Goal: Navigation & Orientation: Find specific page/section

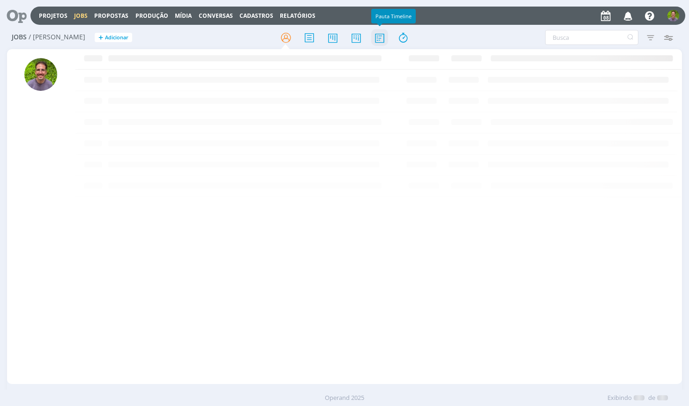
click at [380, 38] on icon at bounding box center [379, 38] width 17 height 18
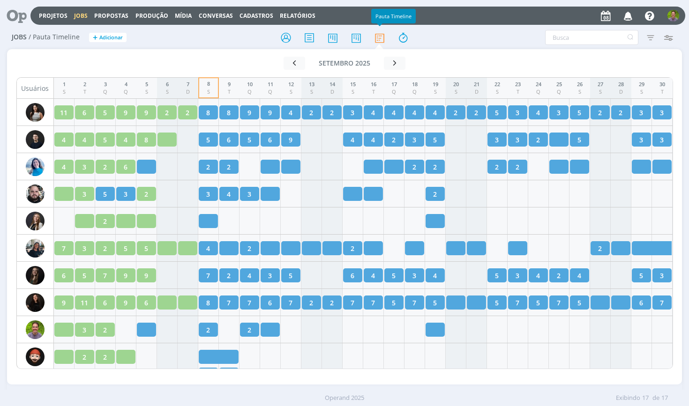
click at [237, 43] on div at bounding box center [344, 37] width 225 height 17
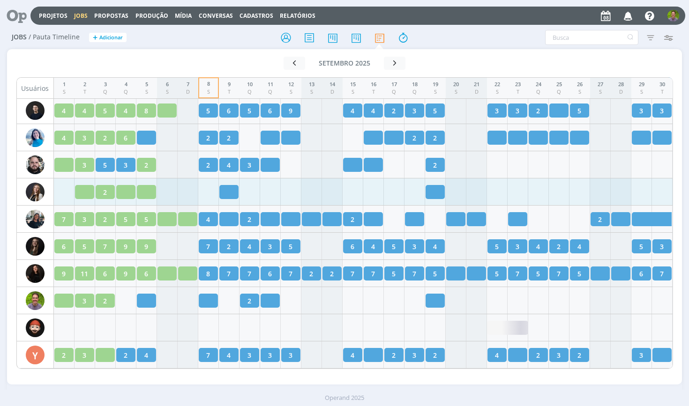
scroll to position [29, 0]
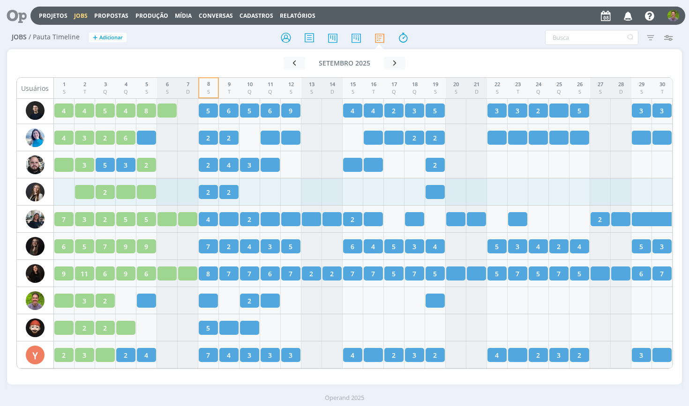
click at [461, 30] on div "Filtrar Filtrar Limpar Tipo Jobs e Tarefas Situação dos jobs Abertos Concluídos…" at bounding box center [569, 37] width 225 height 15
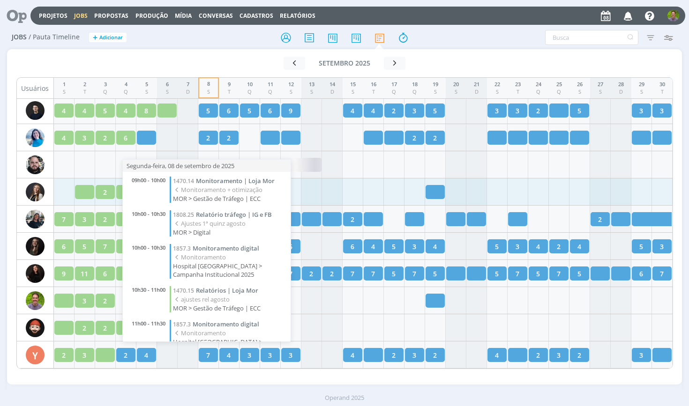
scroll to position [90, 0]
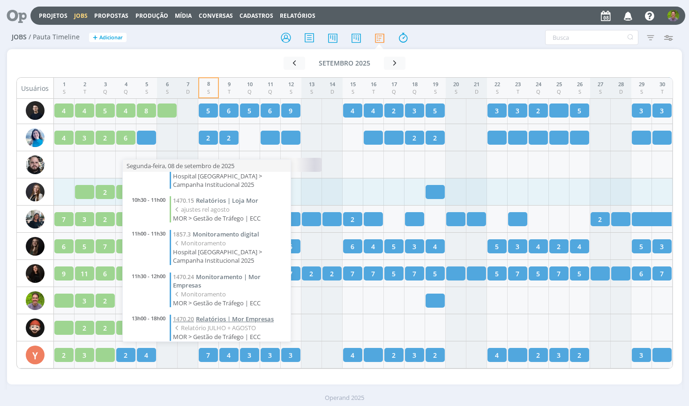
click at [211, 315] on span "Relatórios | Mor Empresas" at bounding box center [235, 319] width 78 height 8
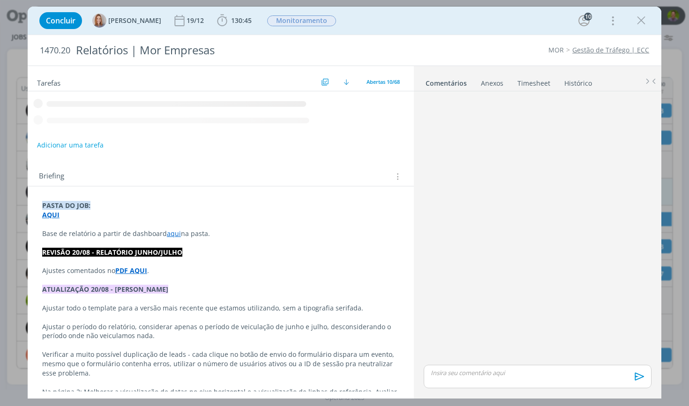
scroll to position [826, 0]
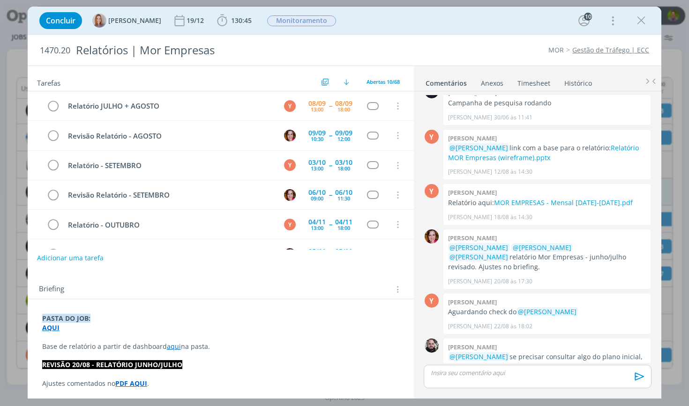
click at [250, 261] on div "Adicionar uma tarefa" at bounding box center [221, 258] width 386 height 17
click at [645, 19] on icon "dialog" at bounding box center [641, 21] width 14 height 14
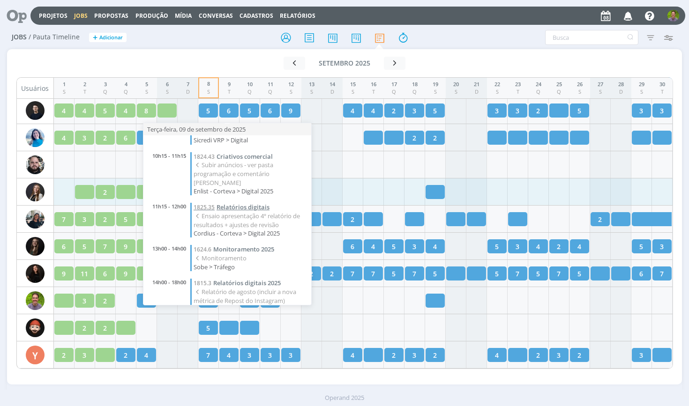
scroll to position [74, 0]
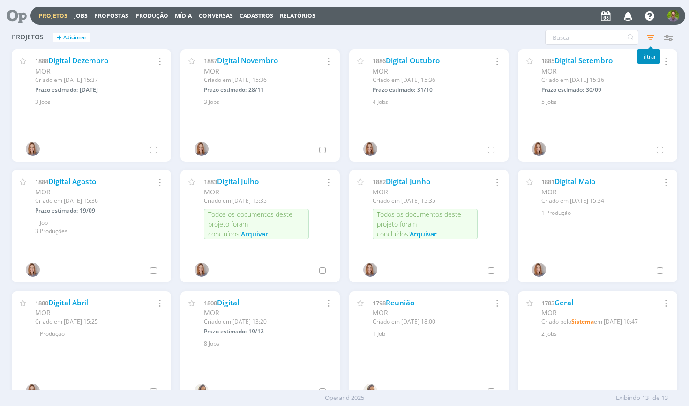
click at [651, 38] on icon "button" at bounding box center [650, 37] width 17 height 17
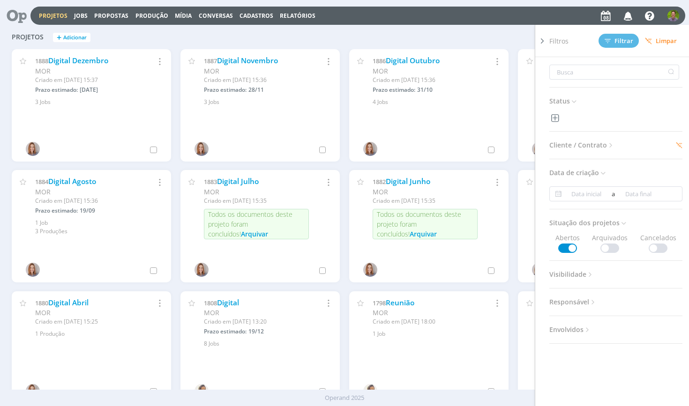
click at [671, 142] on h3 "Cliente / Contrato" at bounding box center [615, 145] width 133 height 12
click at [676, 143] on icon at bounding box center [679, 146] width 6 height 6
click at [570, 147] on span "Cliente / Contrato" at bounding box center [582, 145] width 66 height 12
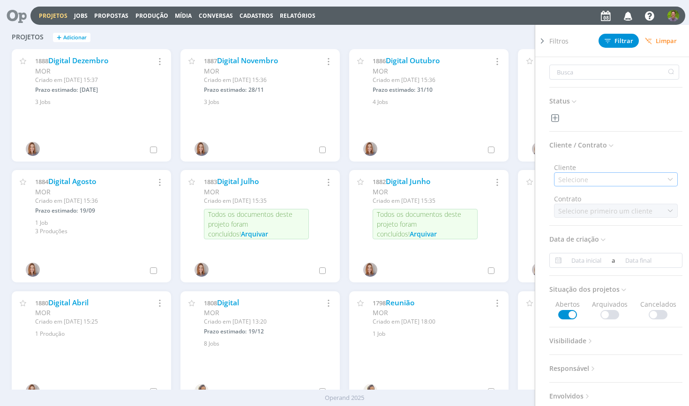
click at [593, 174] on div "Selecione" at bounding box center [616, 180] width 124 height 14
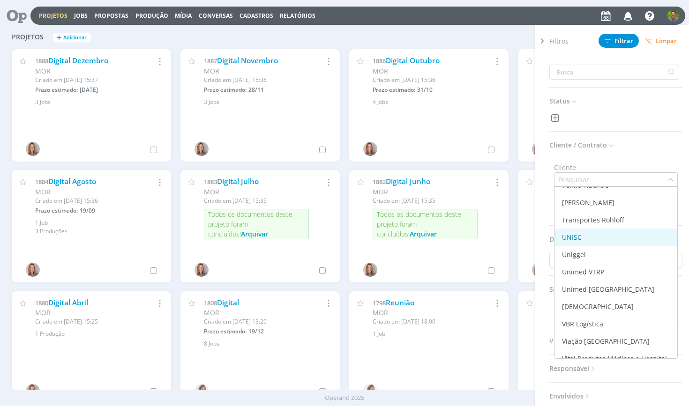
scroll to position [1796, 0]
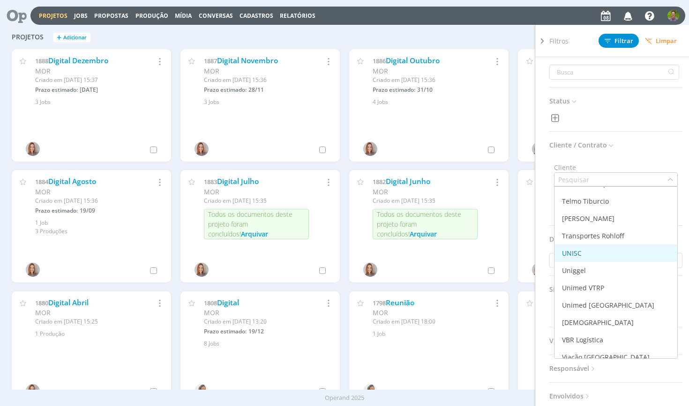
click at [588, 255] on div "UNISC" at bounding box center [615, 253] width 115 height 10
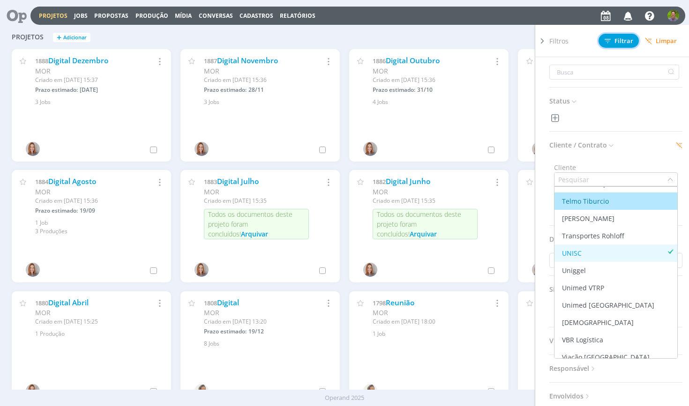
click at [615, 39] on span "Filtrar" at bounding box center [619, 41] width 29 height 6
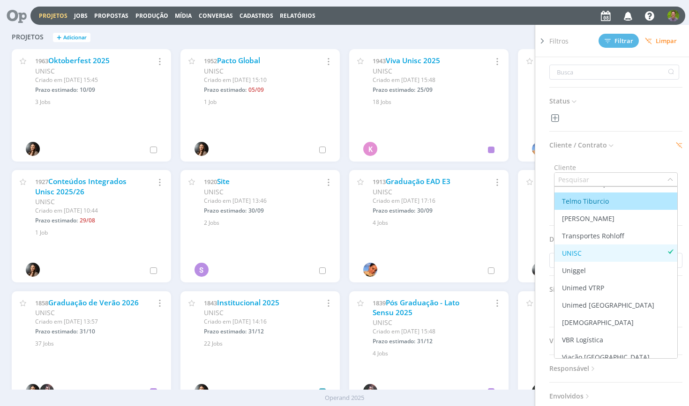
click at [459, 40] on div "Filtros Filtrar Limpar Status Cliente / Contrato Cliente Marcar todos Ativos AG…" at bounding box center [556, 37] width 244 height 15
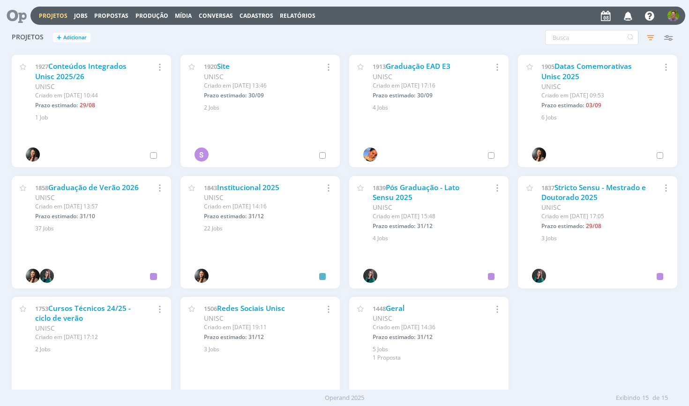
scroll to position [157, 0]
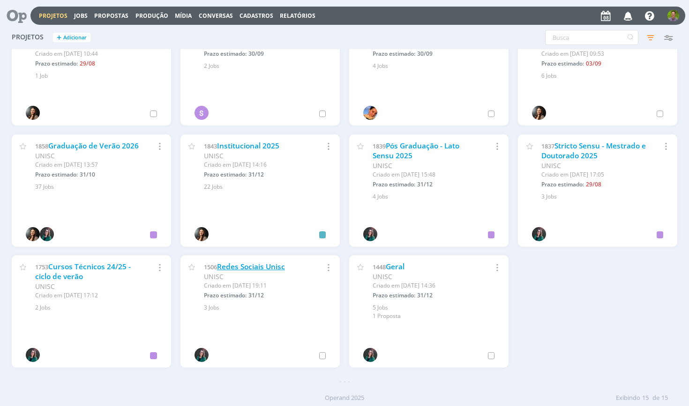
click at [269, 266] on link "Redes Sociais Unisc" at bounding box center [251, 267] width 68 height 10
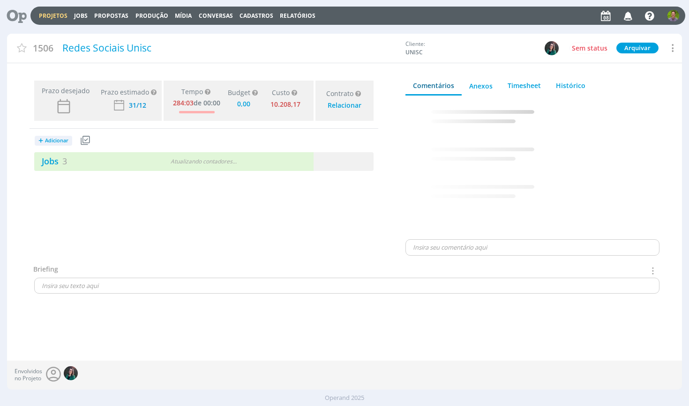
click at [135, 150] on div "+ Adicionar Projetos Jobs Propostas Produção Mídia Jobs 3 Atualizando contadore…" at bounding box center [204, 150] width 349 height 42
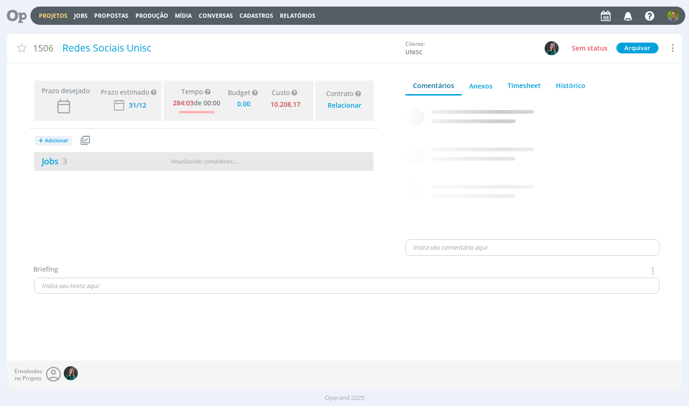
type input "0,00"
click at [138, 153] on div "Jobs 3 14 / 17" at bounding box center [203, 161] width 339 height 19
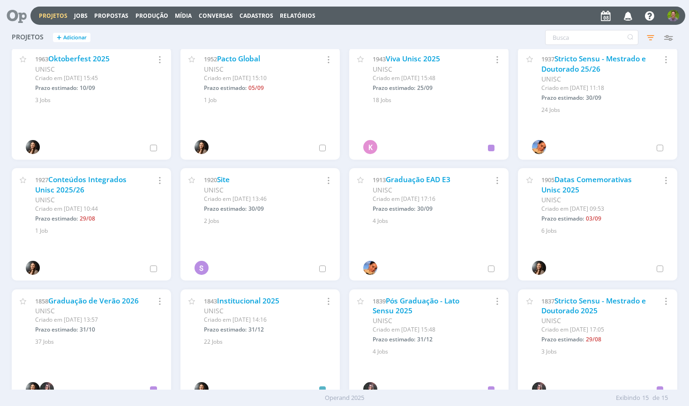
scroll to position [6, 0]
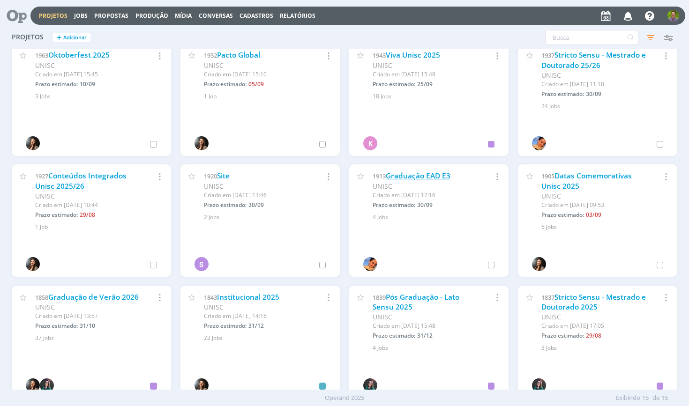
click at [421, 174] on link "Graduação EAD E3" at bounding box center [418, 176] width 65 height 10
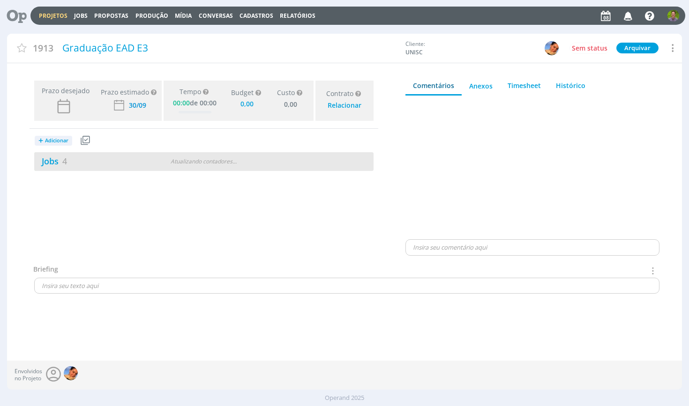
type input "0,00"
click at [163, 154] on div "Jobs 4 Atualizando contadores . . ." at bounding box center [203, 161] width 339 height 19
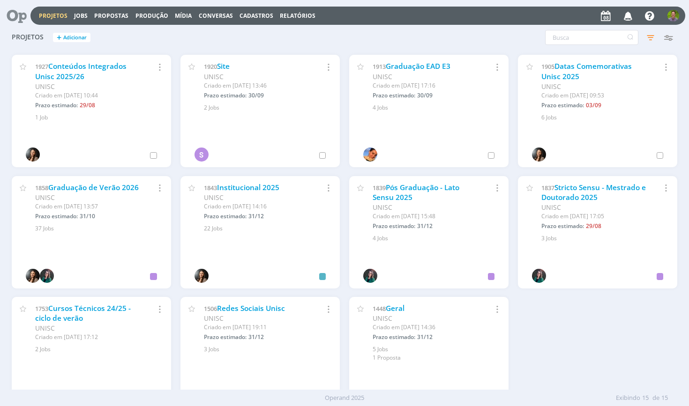
scroll to position [124, 0]
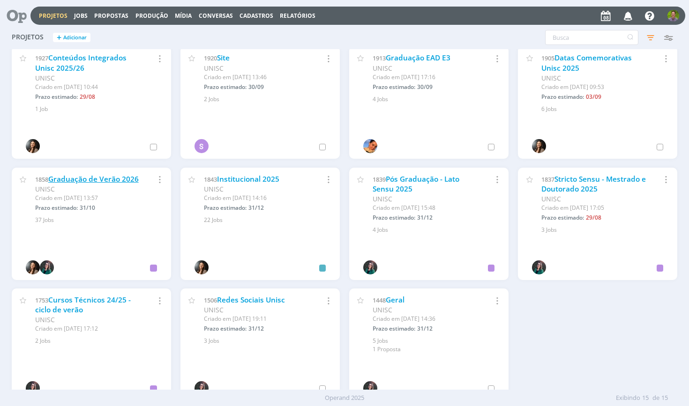
click at [94, 179] on link "Graduação de Verão 2026" at bounding box center [93, 179] width 90 height 10
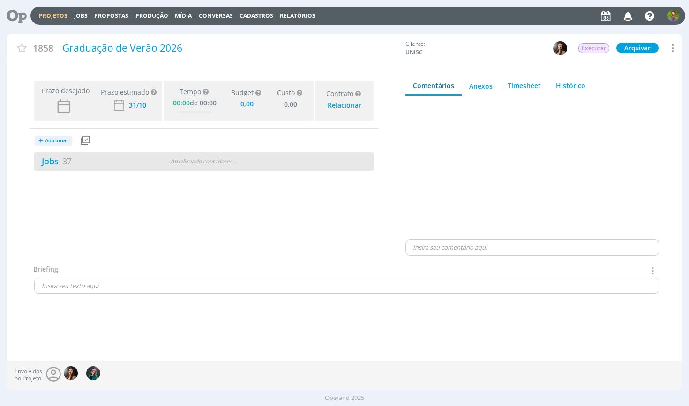
type input "0,00"
click at [112, 152] on div "Jobs 37 Atualizando contadores . . ." at bounding box center [203, 161] width 339 height 19
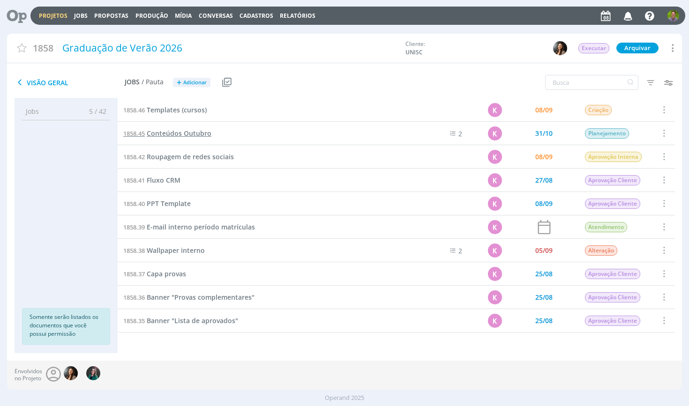
click at [183, 135] on span "Conteúdos Outubro" at bounding box center [179, 133] width 65 height 9
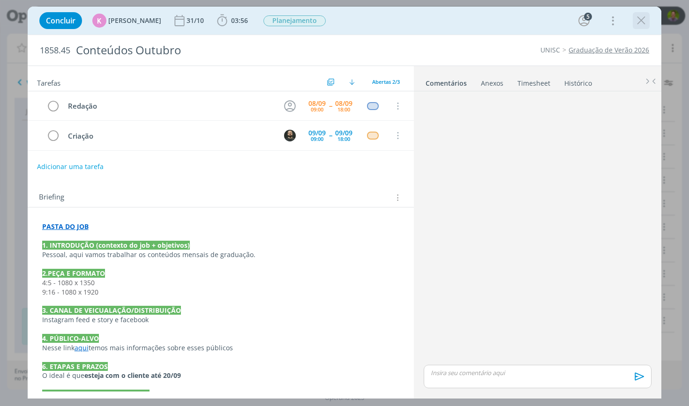
click at [637, 23] on icon "dialog" at bounding box center [641, 21] width 14 height 14
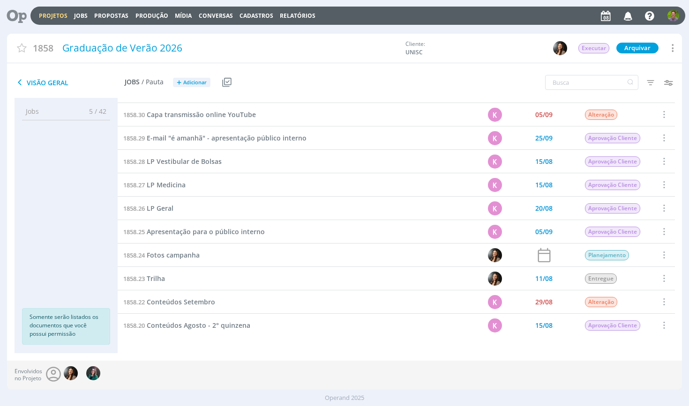
scroll to position [381, 0]
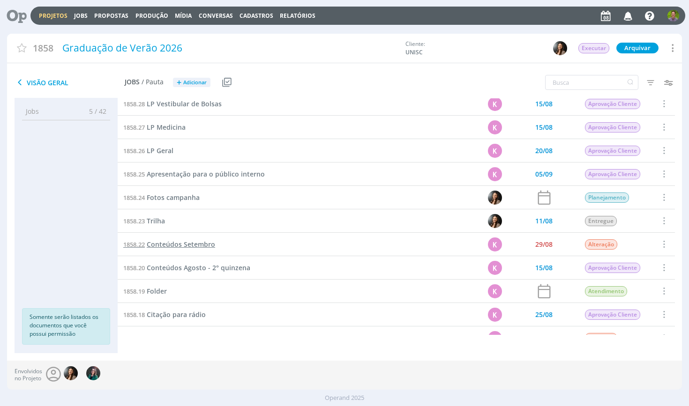
click at [195, 244] on span "Conteúdos Setembro" at bounding box center [181, 244] width 68 height 9
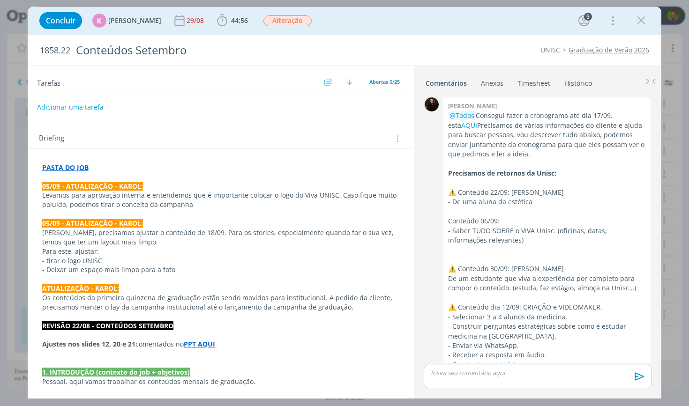
scroll to position [1550, 0]
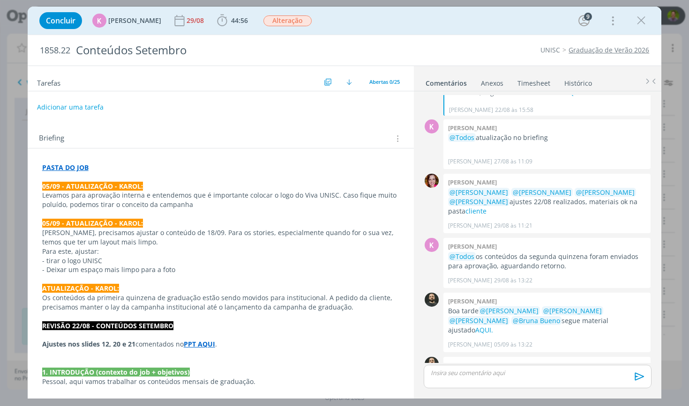
click at [524, 371] on link "AQUI." at bounding box center [529, 375] width 18 height 9
click at [534, 371] on link "AQUI." at bounding box center [529, 375] width 18 height 9
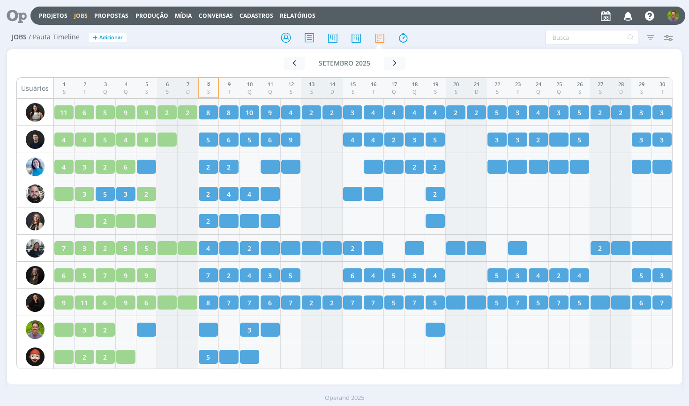
click at [182, 43] on h2 "Jobs / Pauta Timeline + Adicionar" at bounding box center [120, 36] width 216 height 20
click at [462, 21] on div "Projetos Jobs Propostas Produção Mídia Conversas Cadastros Relatórios Notificaç…" at bounding box center [357, 16] width 655 height 18
click at [236, 47] on div "Jobs / Pauta Timeline + Adicionar Filtrar Filtrar Limpar Tipo Jobs e Tarefas Si…" at bounding box center [344, 37] width 675 height 23
click at [354, 33] on icon at bounding box center [356, 38] width 17 height 18
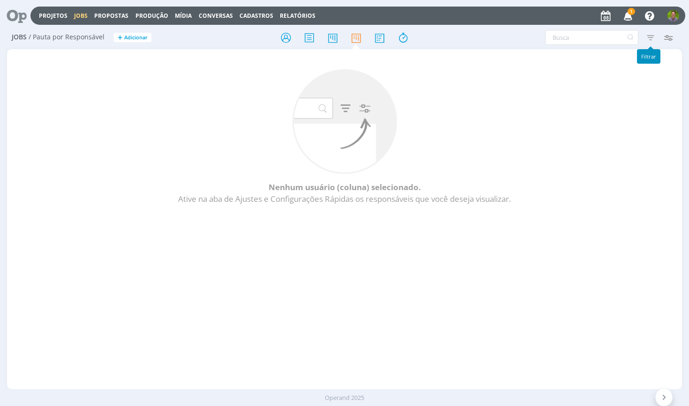
click at [642, 33] on icon "button" at bounding box center [650, 37] width 17 height 17
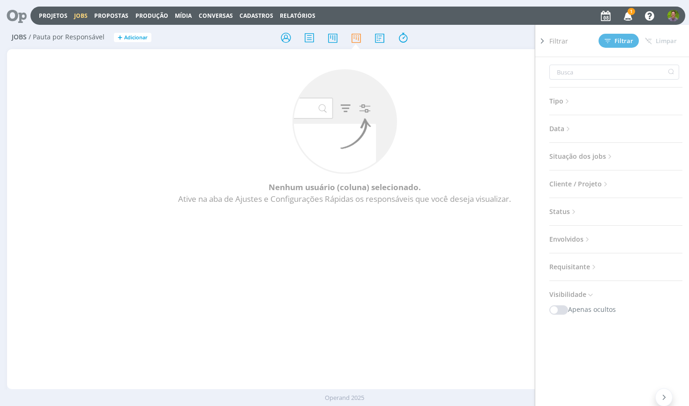
click at [628, 15] on icon "button" at bounding box center [628, 16] width 16 height 16
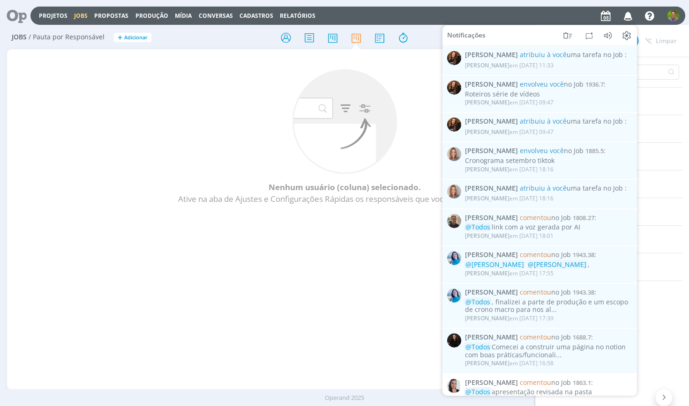
click at [14, 15] on icon at bounding box center [13, 16] width 19 height 18
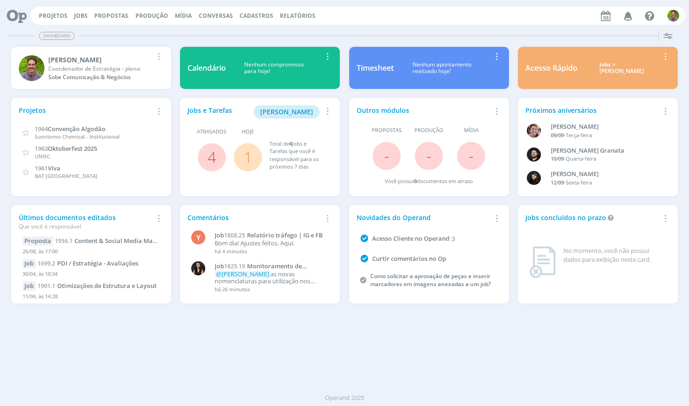
click at [271, 340] on div "Dashboard Salvar Selecione abaixo os cards desejados: Meus Meu Perfil [GEOGRAPH…" at bounding box center [344, 216] width 689 height 380
click at [293, 236] on span "Relatório tráfego | IG e FB" at bounding box center [285, 235] width 76 height 8
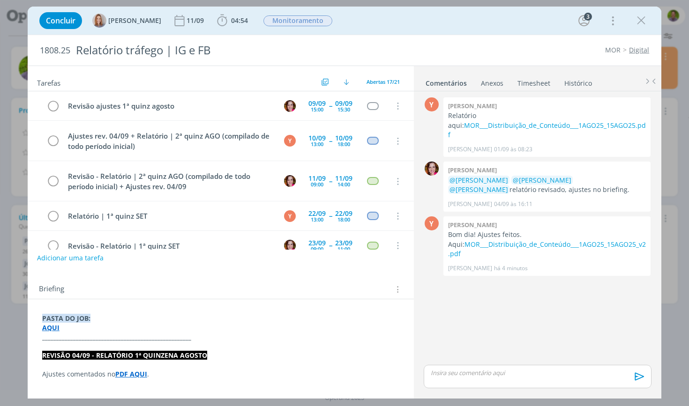
click at [632, 21] on div "Concluir [PERSON_NAME] [DATE] 04:54 Iniciar Apontar Data * [DATE] Horas * 00:00…" at bounding box center [345, 20] width 620 height 23
click at [642, 21] on icon "dialog" at bounding box center [641, 21] width 14 height 14
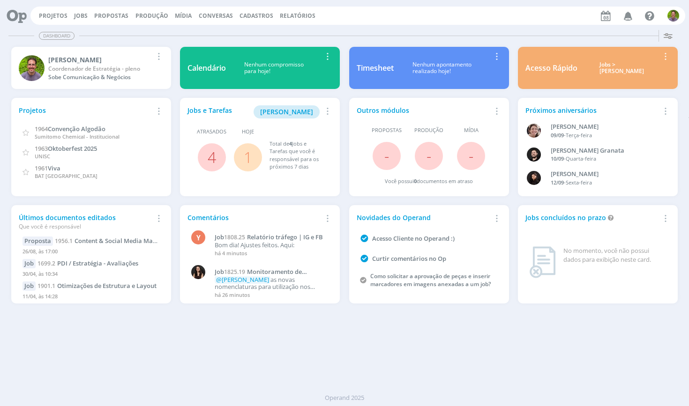
click at [79, 12] on link "Jobs" at bounding box center [81, 16] width 14 height 8
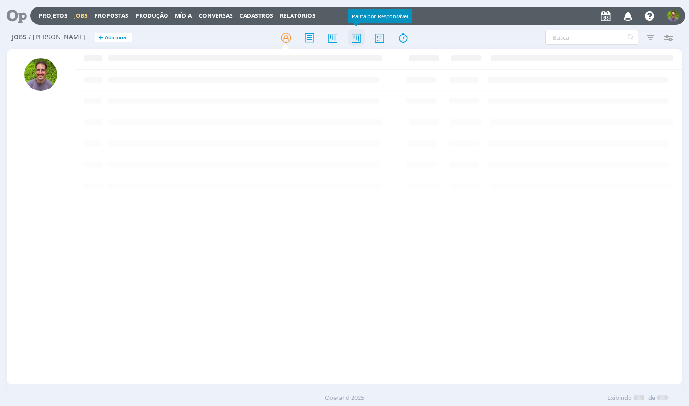
click at [357, 31] on icon at bounding box center [356, 38] width 17 height 18
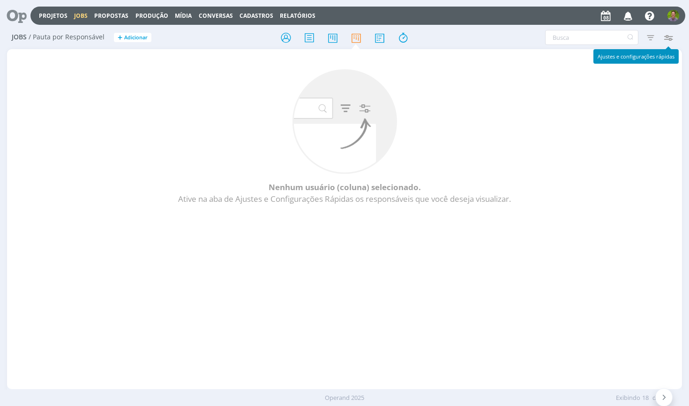
click at [671, 42] on icon "button" at bounding box center [668, 37] width 17 height 17
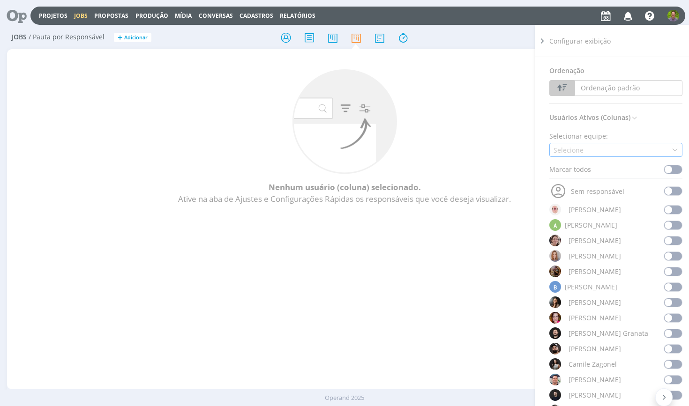
click at [596, 155] on div "Selecione" at bounding box center [615, 150] width 133 height 14
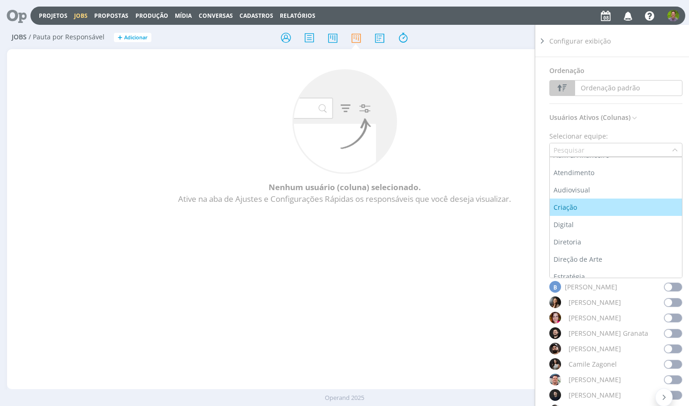
scroll to position [38, 0]
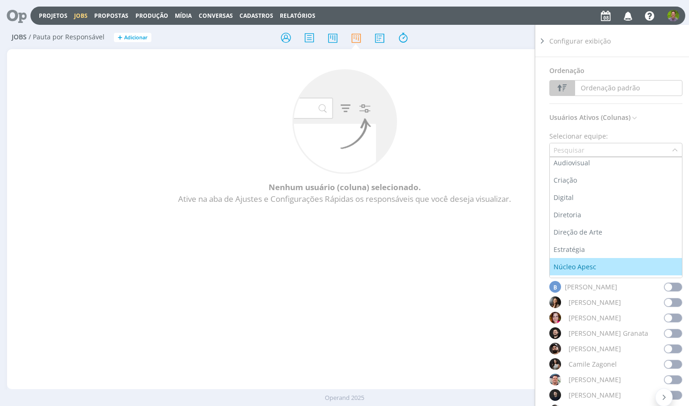
click at [593, 268] on div "Núcleo Apesc" at bounding box center [576, 267] width 45 height 10
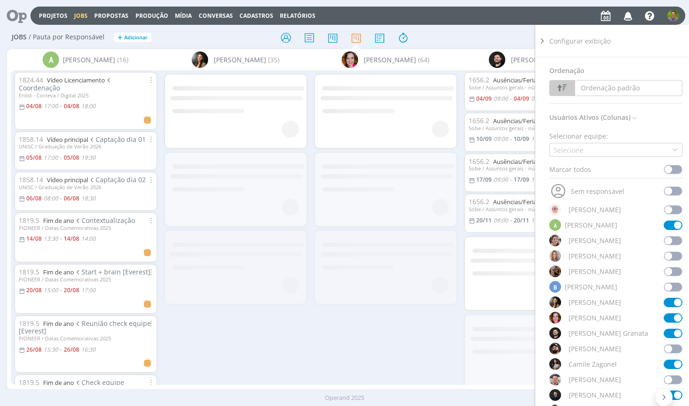
click at [465, 35] on div "Filtrar Filtrar [GEOGRAPHIC_DATA] Tipo Jobs e Tarefas Data Personalizado a Situ…" at bounding box center [570, 37] width 216 height 15
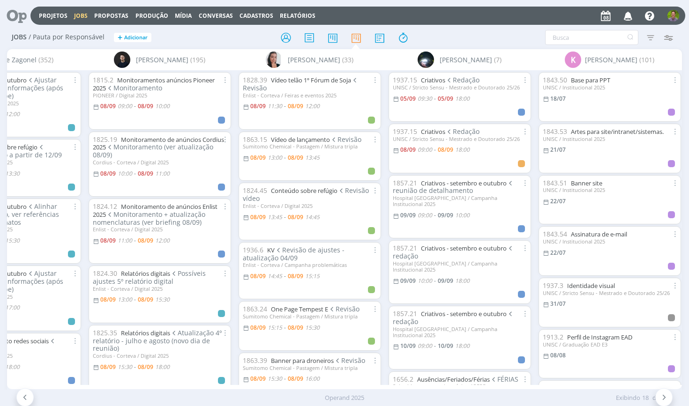
scroll to position [0, 821]
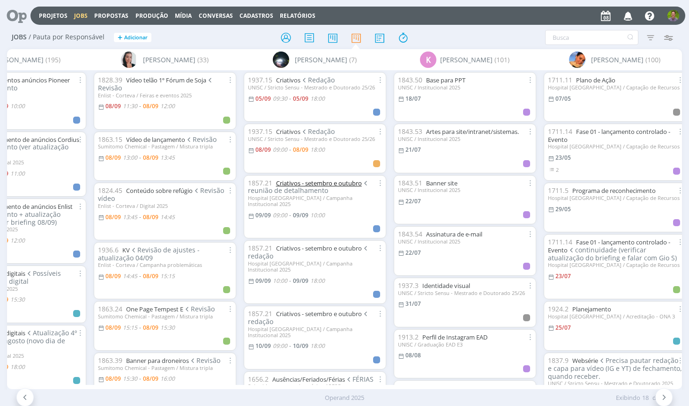
click at [324, 179] on link "Criativos - setembro e outubro" at bounding box center [319, 183] width 86 height 8
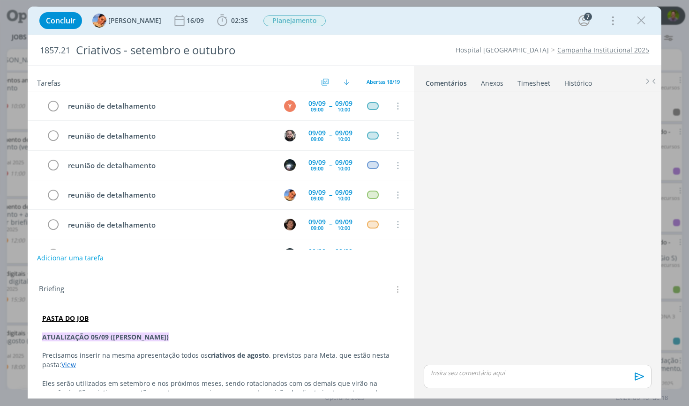
click at [431, 15] on div "Concluir [PERSON_NAME] [DATE] 02:35 Iniciar Apontar Data * [DATE] Horas * 00:00…" at bounding box center [345, 20] width 620 height 23
click at [642, 14] on icon "dialog" at bounding box center [641, 21] width 14 height 14
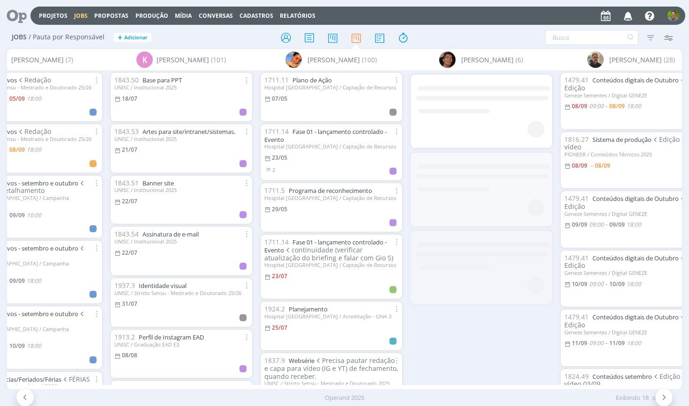
scroll to position [0, 1106]
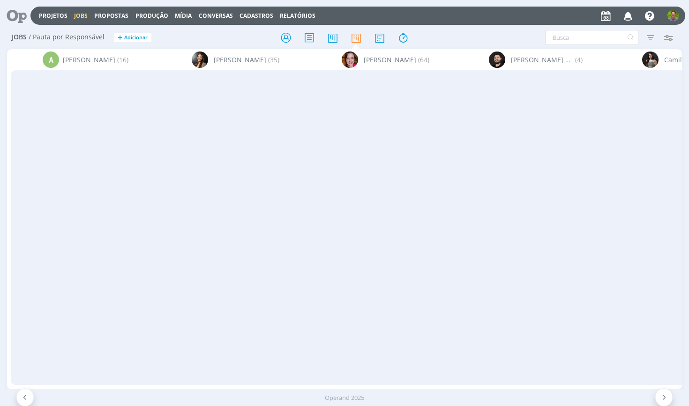
scroll to position [0, 825]
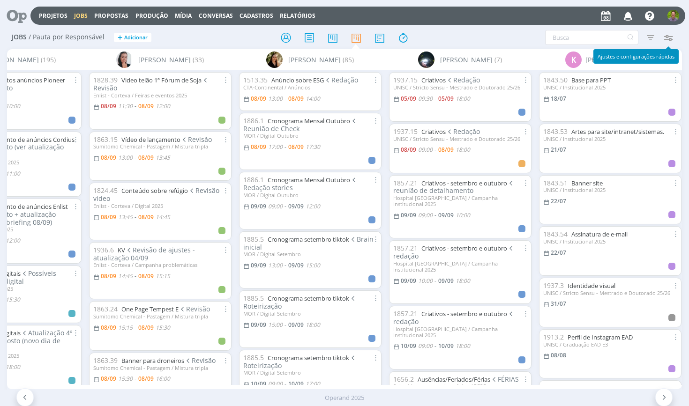
click at [667, 37] on icon "button" at bounding box center [668, 37] width 17 height 17
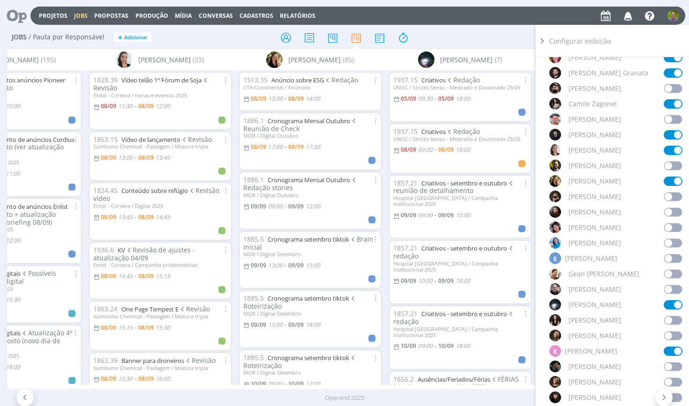
scroll to position [272, 0]
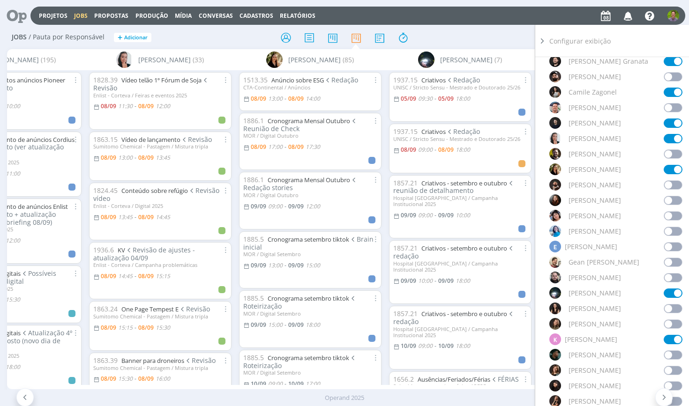
click at [671, 262] on span at bounding box center [673, 262] width 19 height 9
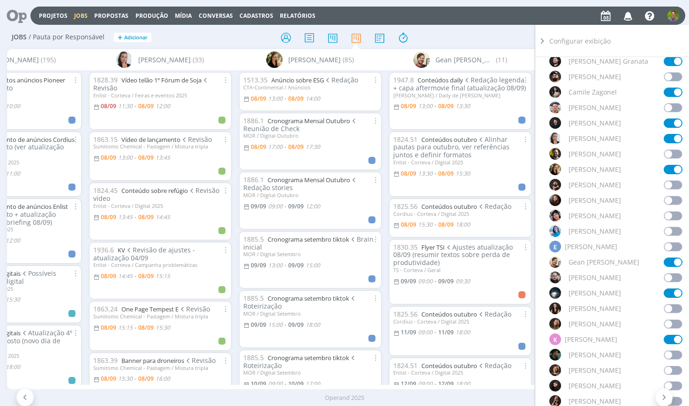
click at [507, 41] on div "Filtrar Filtrar Limpar Tipo Jobs e Tarefas Data Personalizado a Situação dos jo…" at bounding box center [570, 37] width 216 height 15
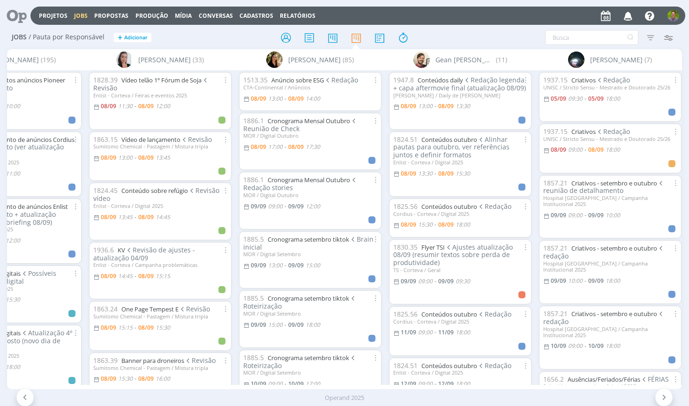
click at [504, 40] on div "Filtrar Filtrar Limpar Tipo Jobs e Tarefas Data Personalizado a Situação dos jo…" at bounding box center [570, 37] width 216 height 15
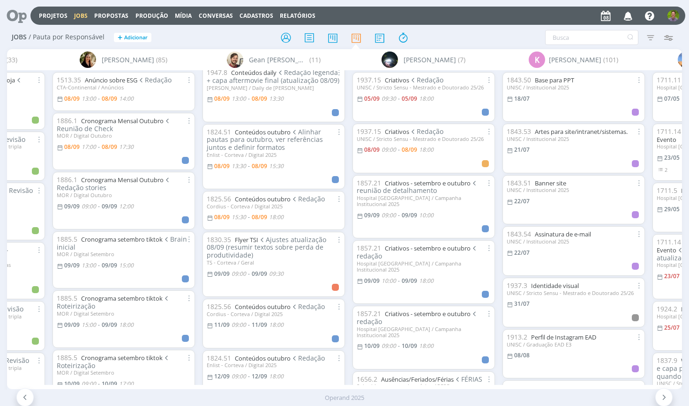
scroll to position [0, 0]
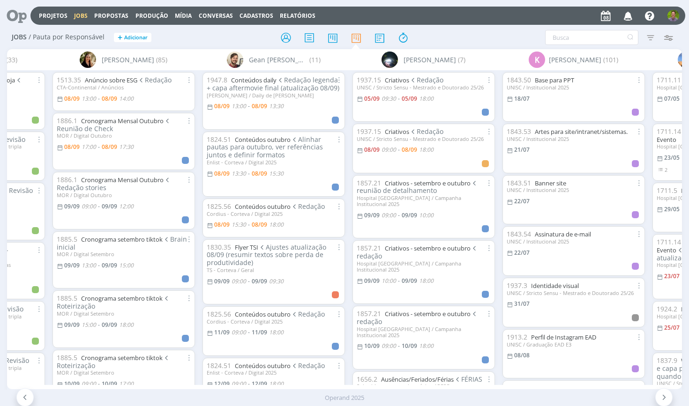
click at [210, 43] on h2 "Jobs / Pauta por Responsável + Adicionar" at bounding box center [120, 36] width 216 height 20
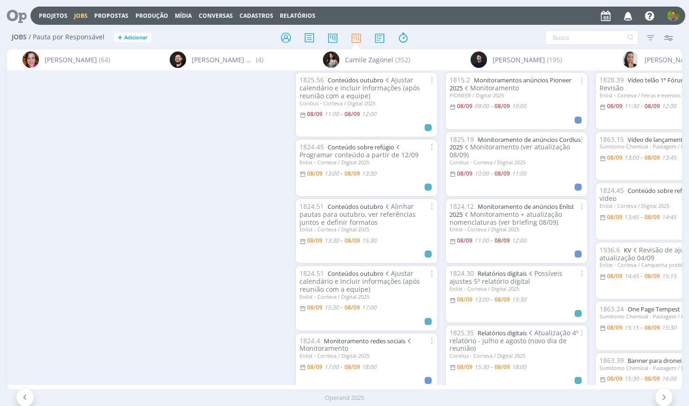
scroll to position [0, 858]
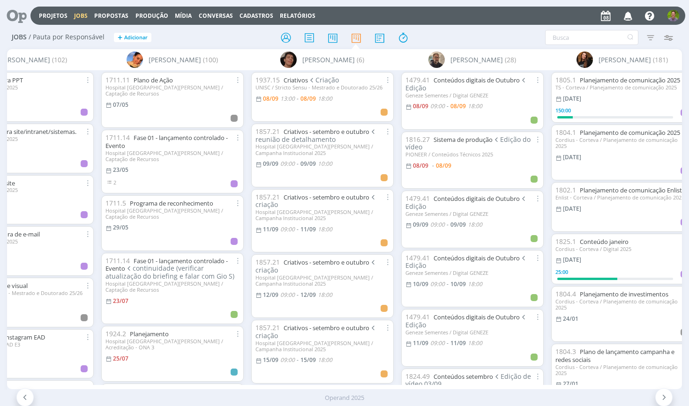
scroll to position [0, 1129]
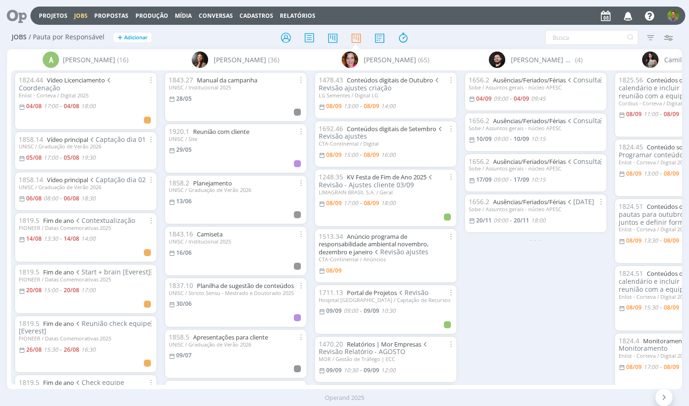
click at [662, 37] on icon "button" at bounding box center [668, 37] width 17 height 17
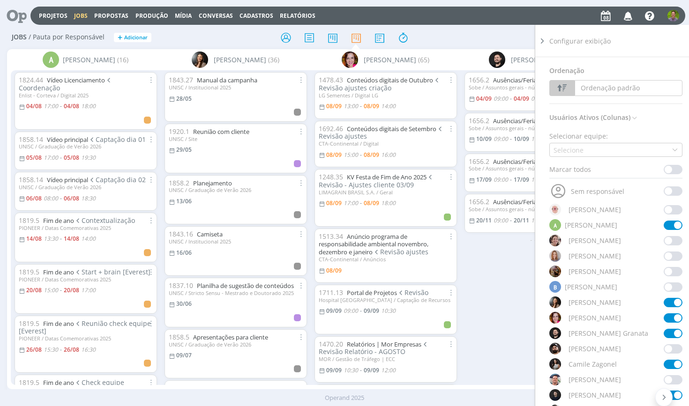
click at [602, 155] on div "Selecione" at bounding box center [615, 150] width 133 height 14
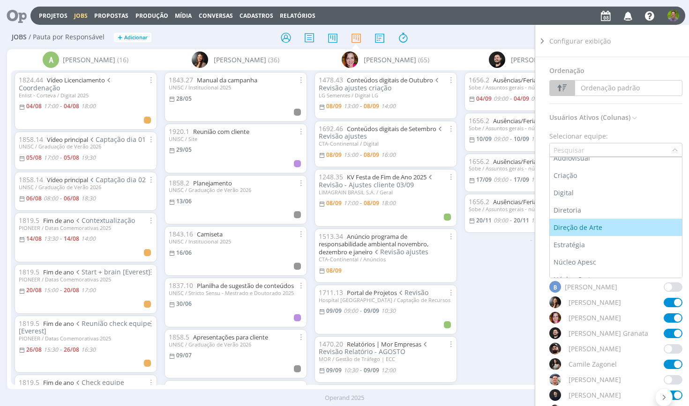
scroll to position [106, 0]
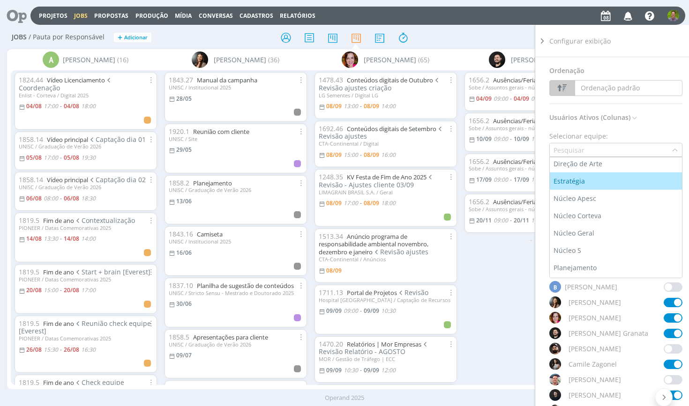
click at [584, 176] on li "Estratégia" at bounding box center [616, 181] width 132 height 17
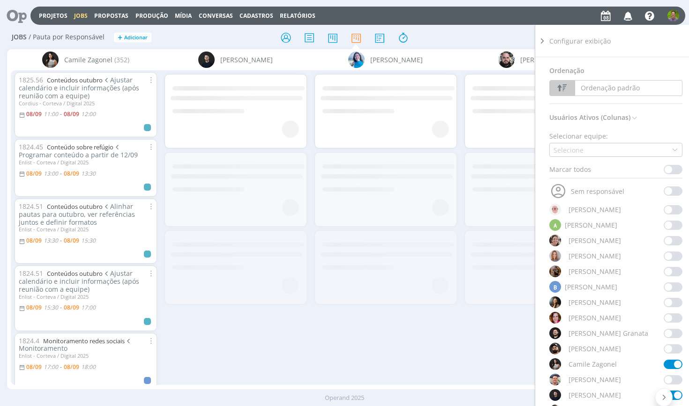
click at [442, 25] on div "Projetos Jobs Propostas Produção [GEOGRAPHIC_DATA] Conversas Cadastros Relatóri…" at bounding box center [357, 16] width 655 height 18
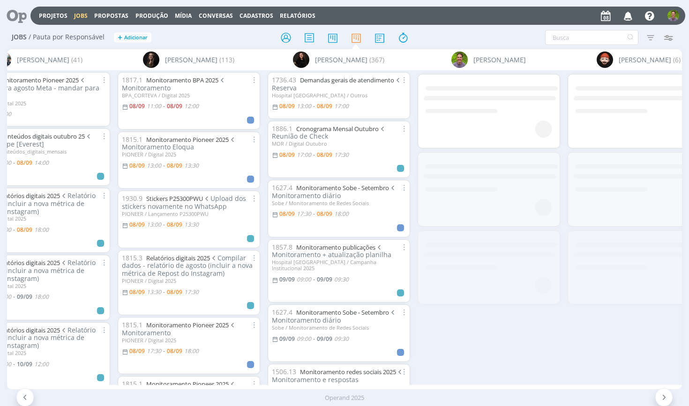
scroll to position [0, 798]
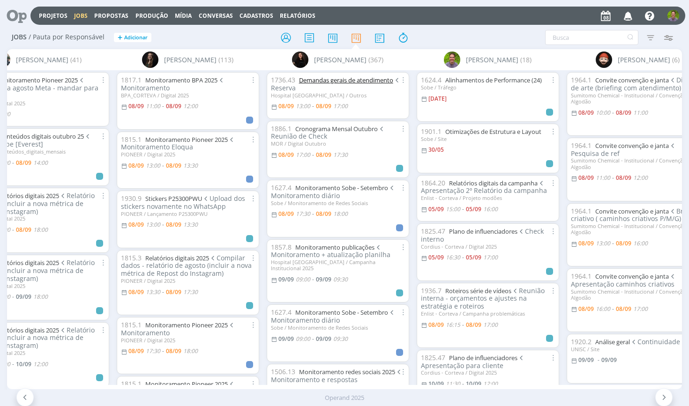
click at [358, 82] on link "Demandas gerais de atendimento" at bounding box center [346, 80] width 94 height 8
